Goal: Task Accomplishment & Management: Use online tool/utility

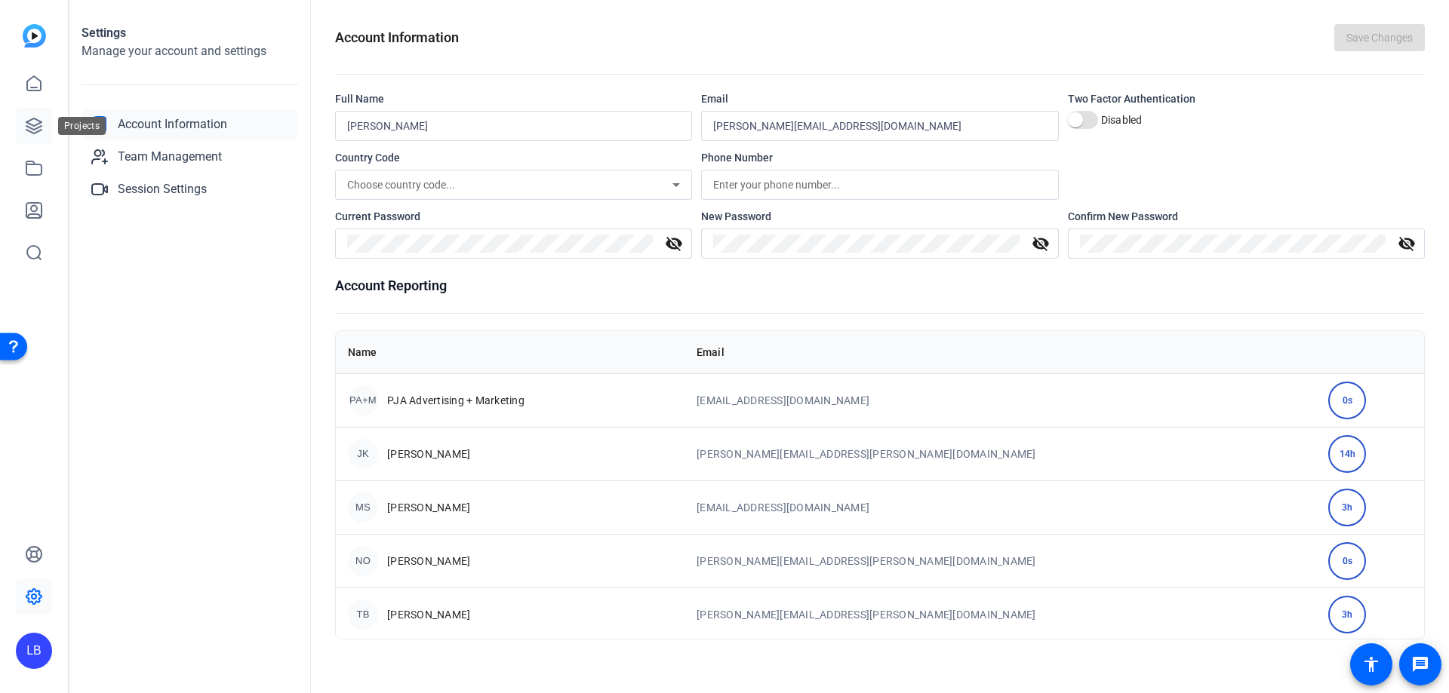
click at [31, 118] on icon at bounding box center [34, 126] width 18 height 18
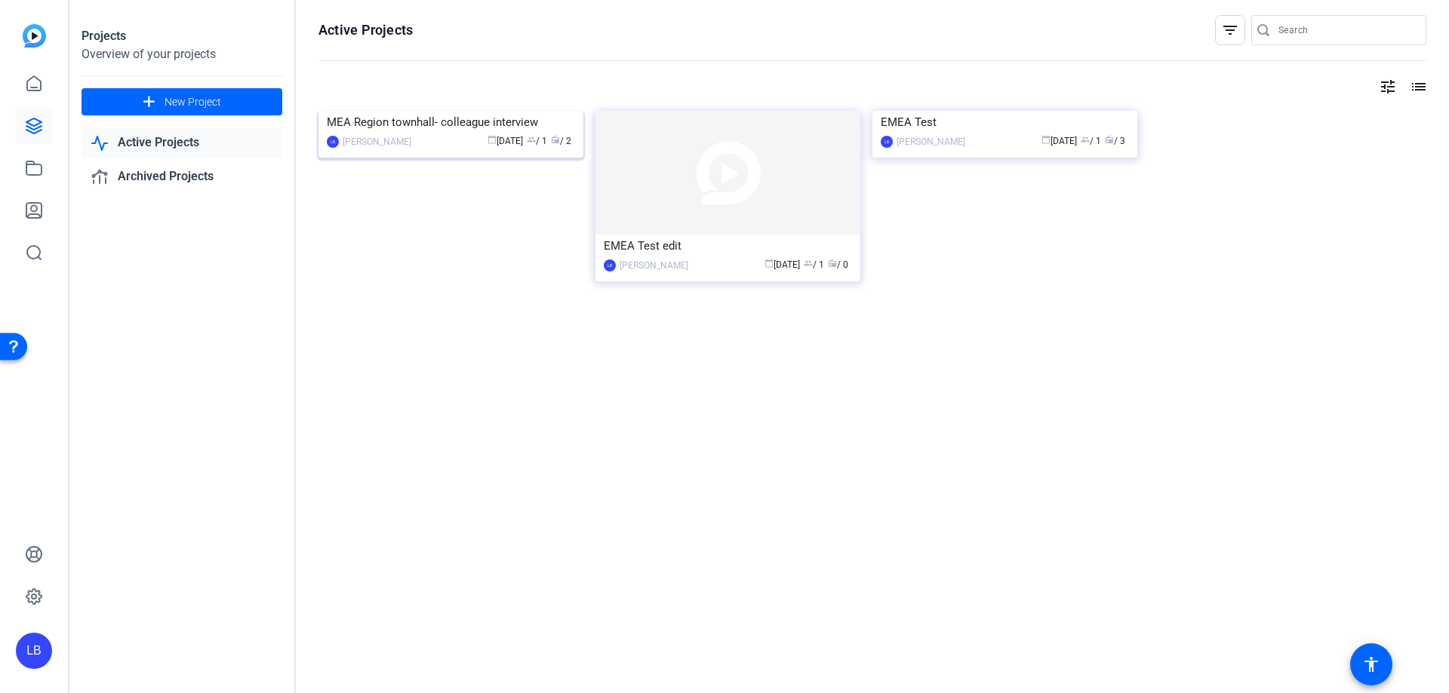
click at [456, 111] on img at bounding box center [450, 111] width 265 height 0
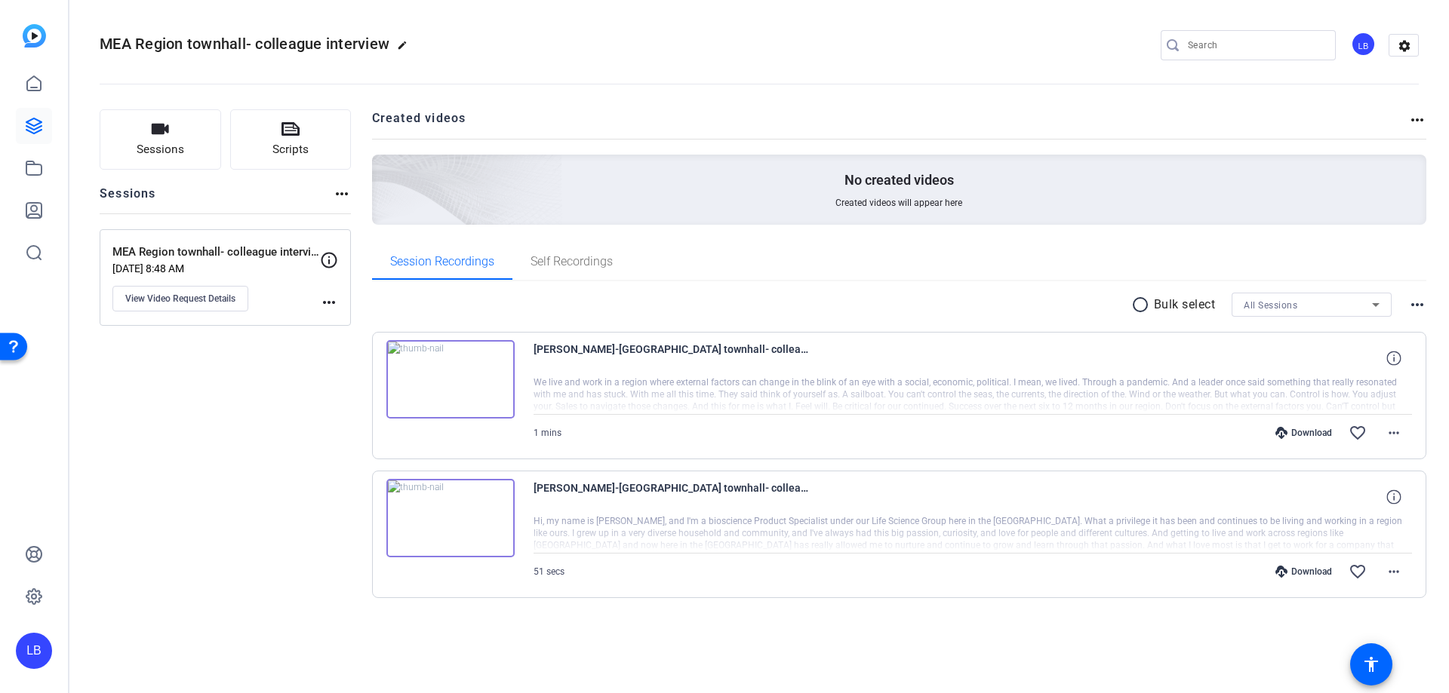
click at [453, 373] on img at bounding box center [450, 379] width 128 height 78
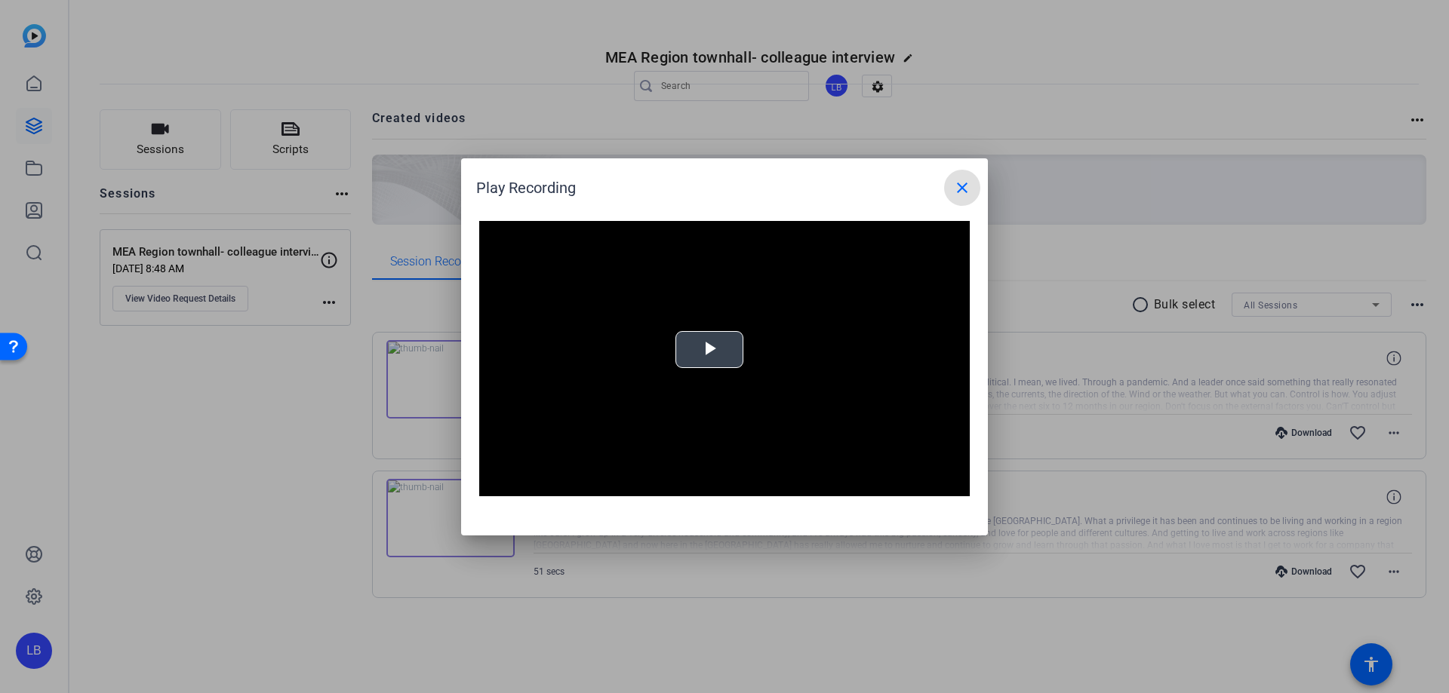
click at [709, 349] on span "Video Player" at bounding box center [709, 349] width 0 height 0
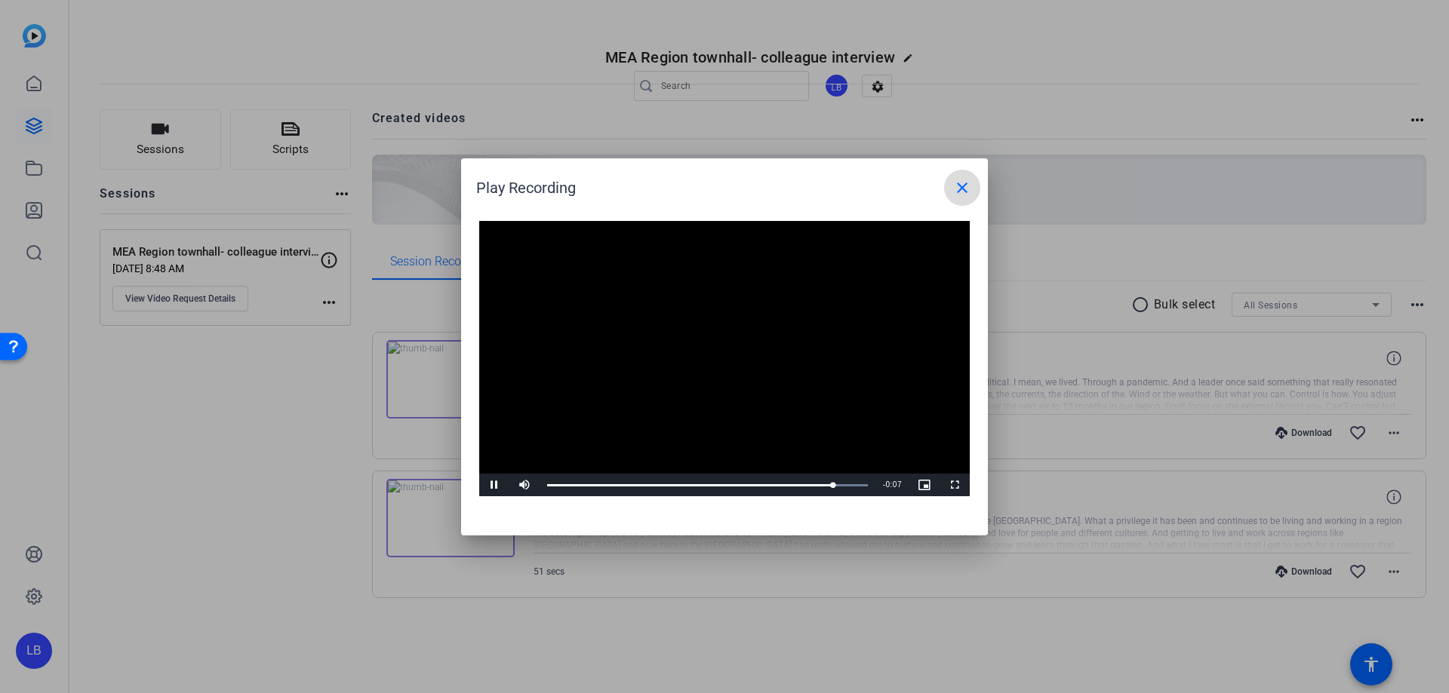
click at [948, 187] on span at bounding box center [962, 188] width 36 height 36
